Goal: Information Seeking & Learning: Compare options

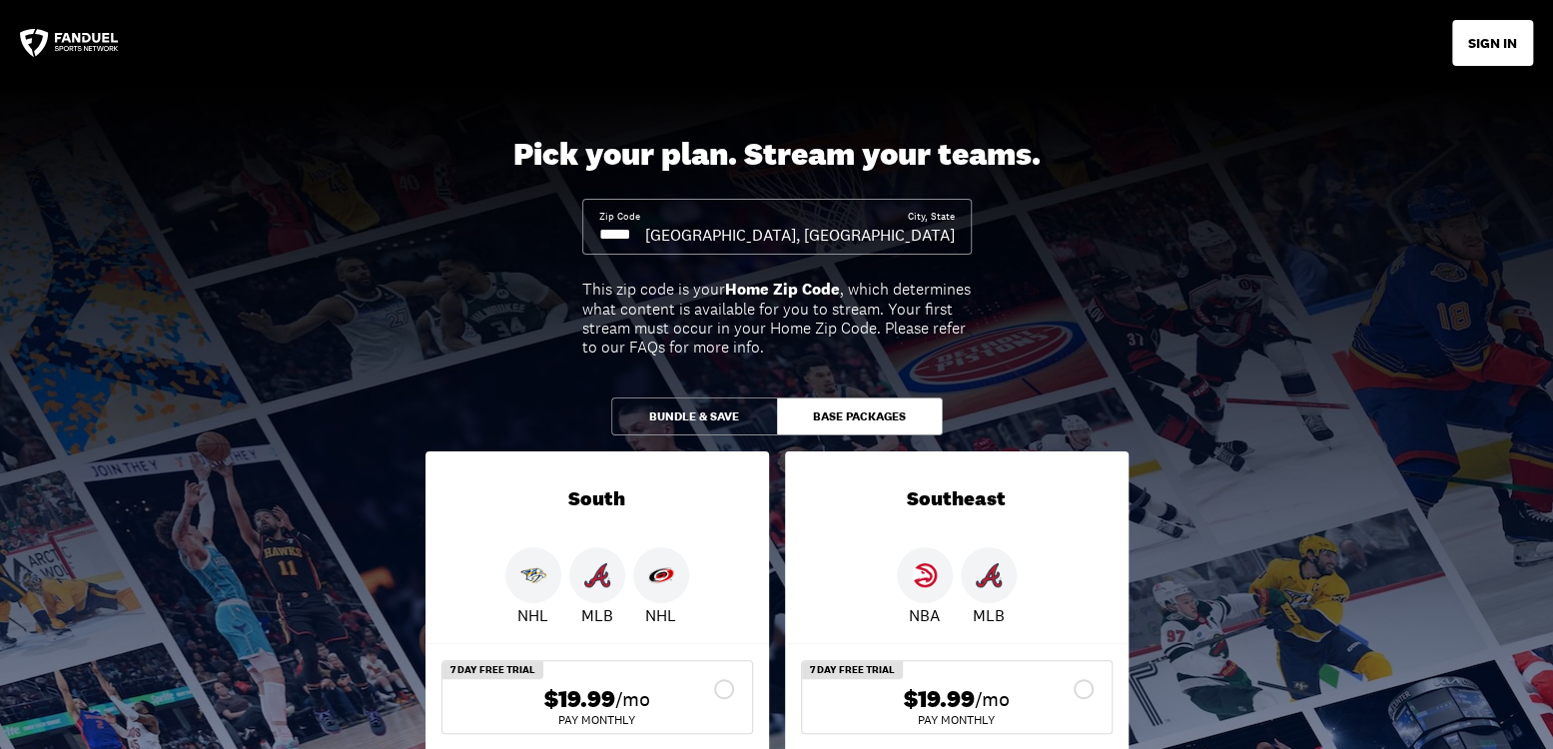
click at [861, 419] on button "Base Packages" at bounding box center [860, 417] width 166 height 38
click at [861, 418] on button "Base Packages" at bounding box center [860, 417] width 166 height 38
click at [685, 413] on button "Bundle & Save" at bounding box center [694, 417] width 166 height 38
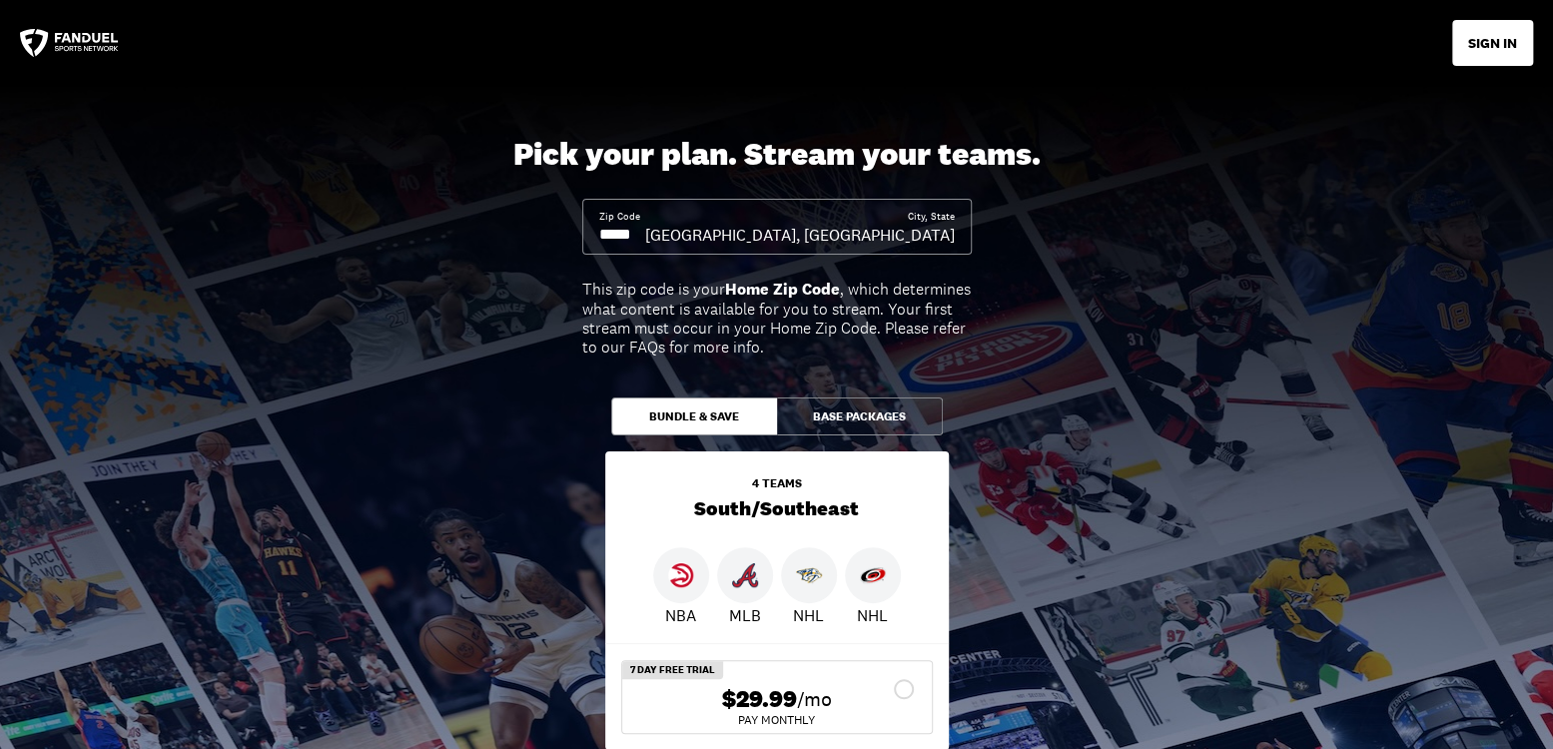
click at [858, 408] on button "Base Packages" at bounding box center [860, 417] width 166 height 38
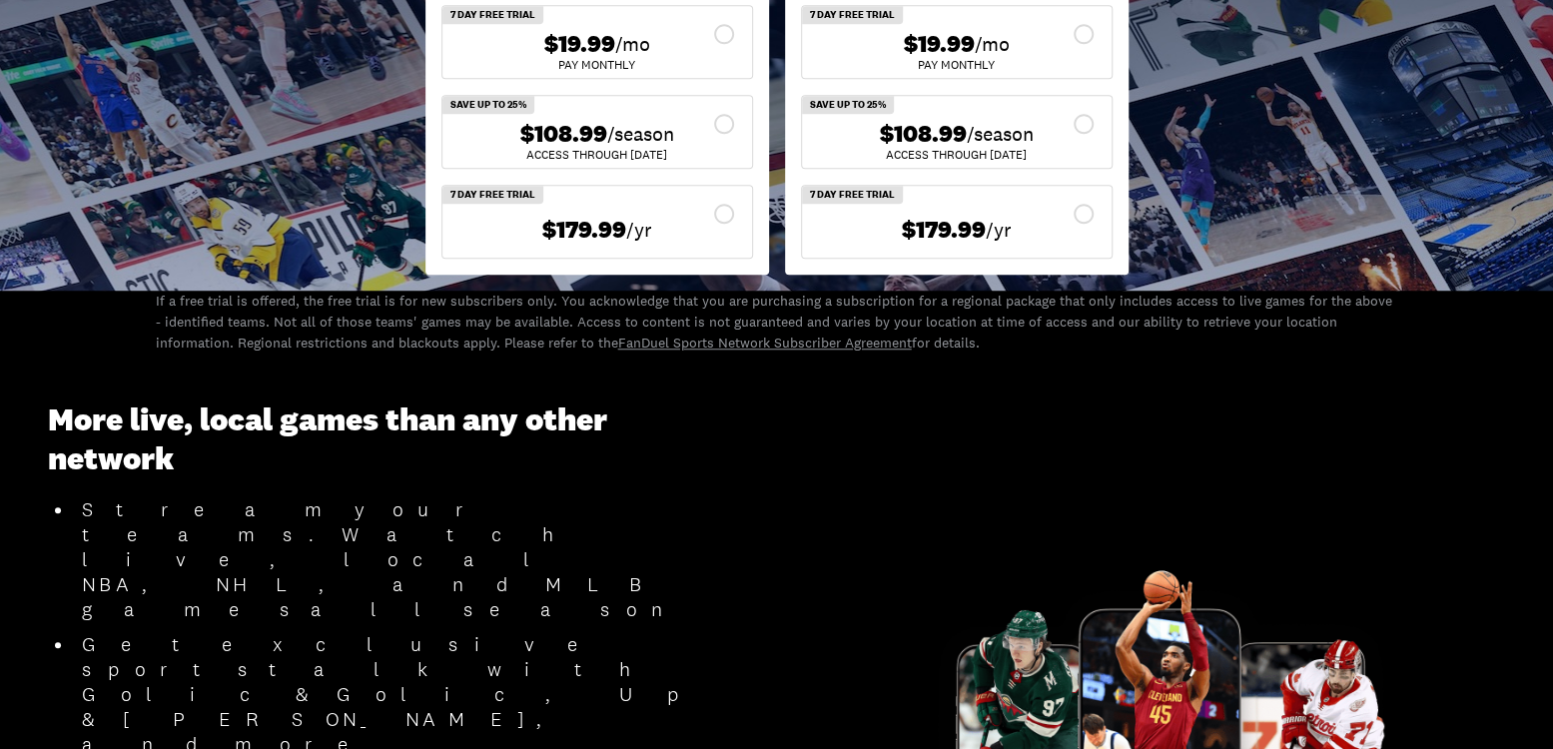
scroll to position [1310, 0]
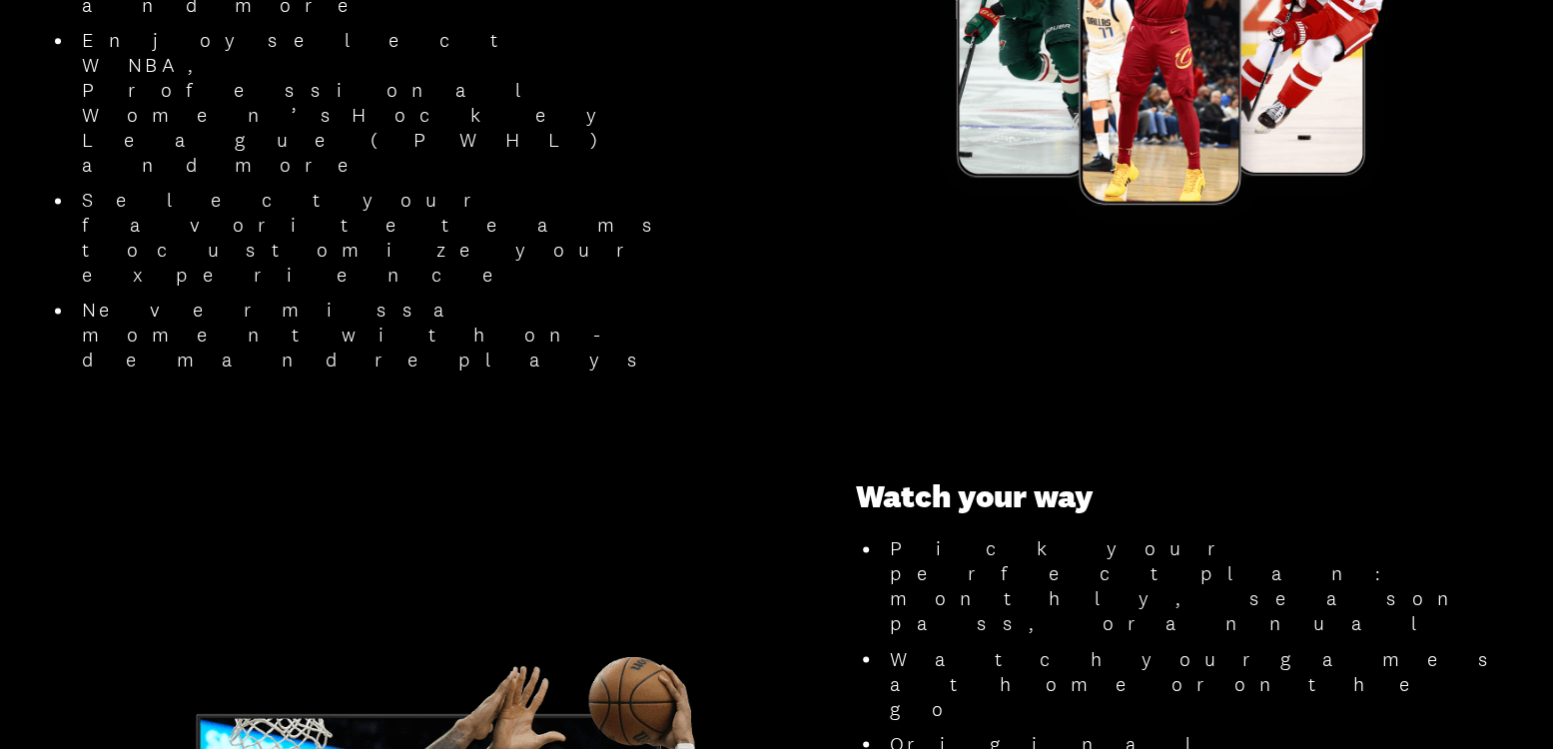
scroll to position [1390, 0]
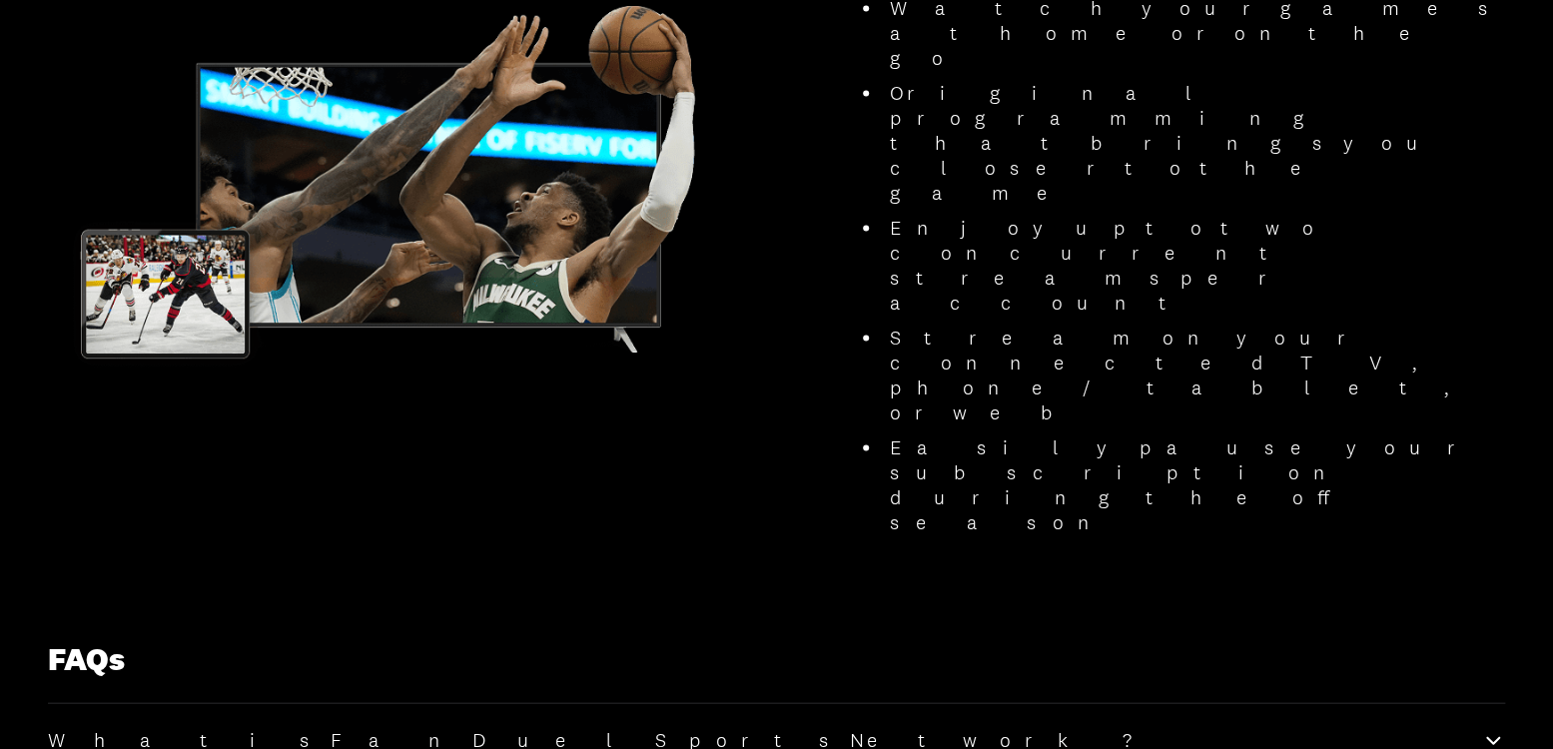
scroll to position [2701, 0]
